Goal: Task Accomplishment & Management: Manage account settings

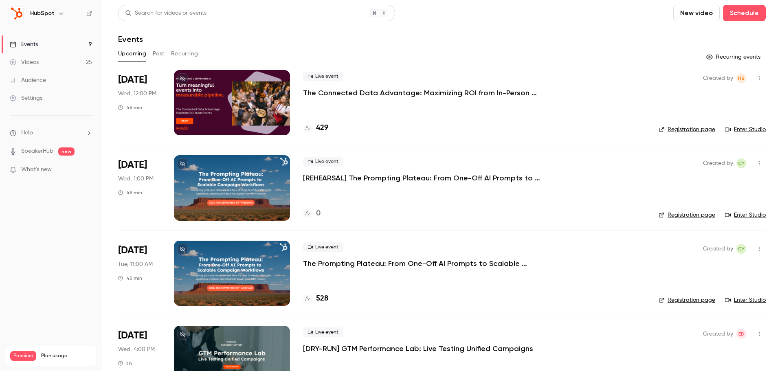
click at [498, 95] on p "The Connected Data Advantage: Maximizing ROI from In-Person Events" at bounding box center [425, 93] width 244 height 10
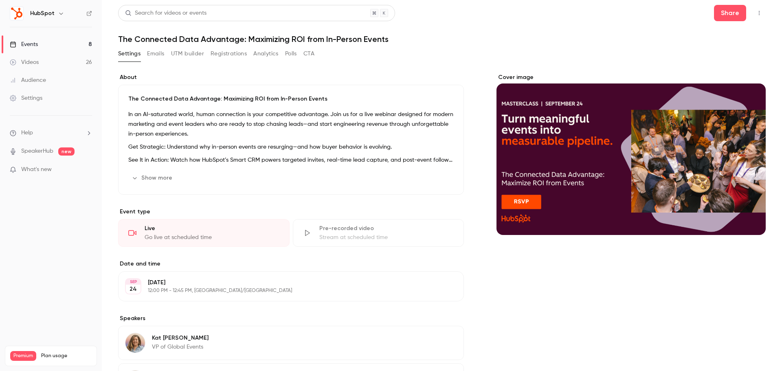
click at [756, 13] on icon "button" at bounding box center [759, 13] width 7 height 6
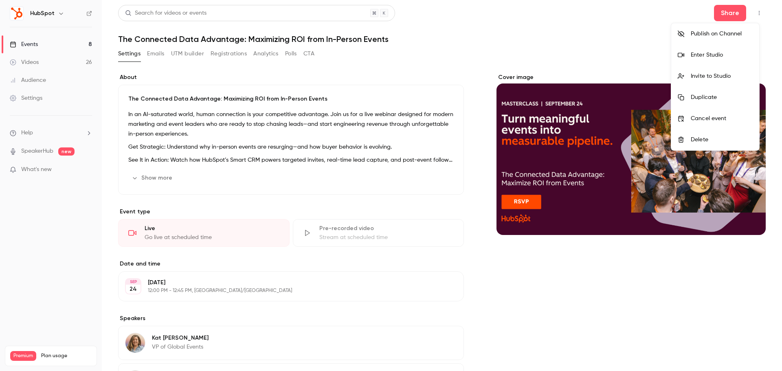
click at [732, 57] on div "Enter Studio" at bounding box center [722, 55] width 62 height 8
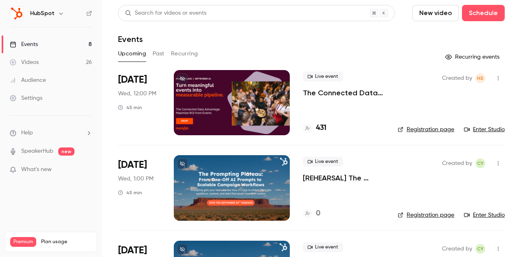
click at [348, 93] on p "The Connected Data Advantage: Maximizing ROI from In-Person Events" at bounding box center [344, 93] width 82 height 10
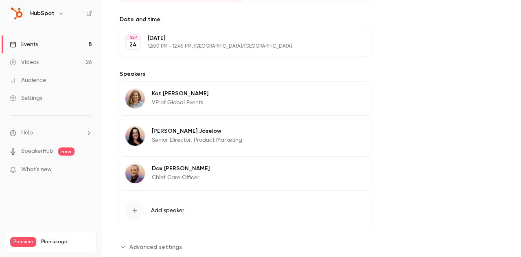
scroll to position [428, 0]
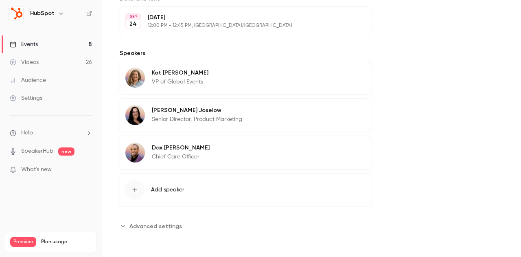
click at [168, 228] on span "Advanced settings" at bounding box center [156, 226] width 53 height 9
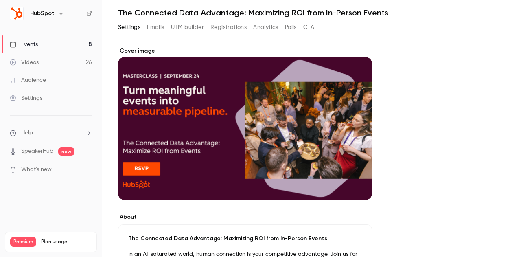
scroll to position [0, 0]
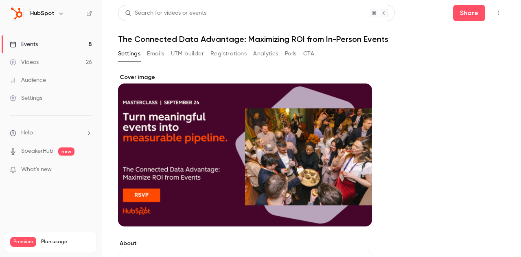
click at [224, 57] on button "Registrations" at bounding box center [229, 53] width 36 height 13
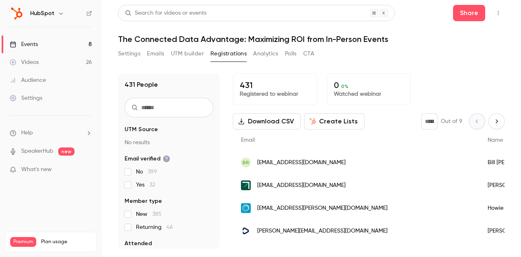
click at [275, 55] on button "Analytics" at bounding box center [265, 53] width 25 height 13
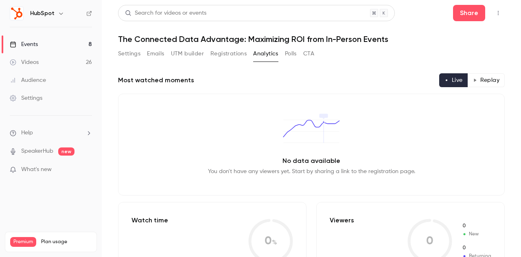
click at [292, 55] on button "Polls" at bounding box center [291, 53] width 12 height 13
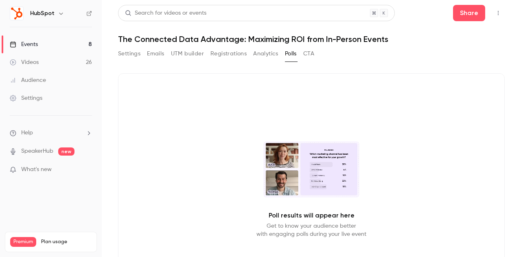
click at [134, 56] on button "Settings" at bounding box center [129, 53] width 22 height 13
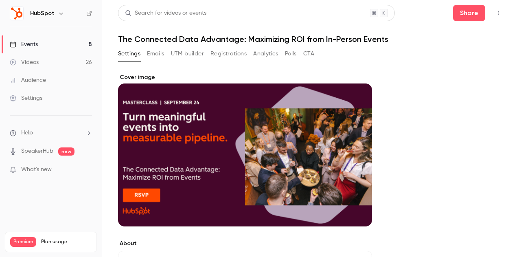
scroll to position [41, 0]
